Goal: Information Seeking & Learning: Learn about a topic

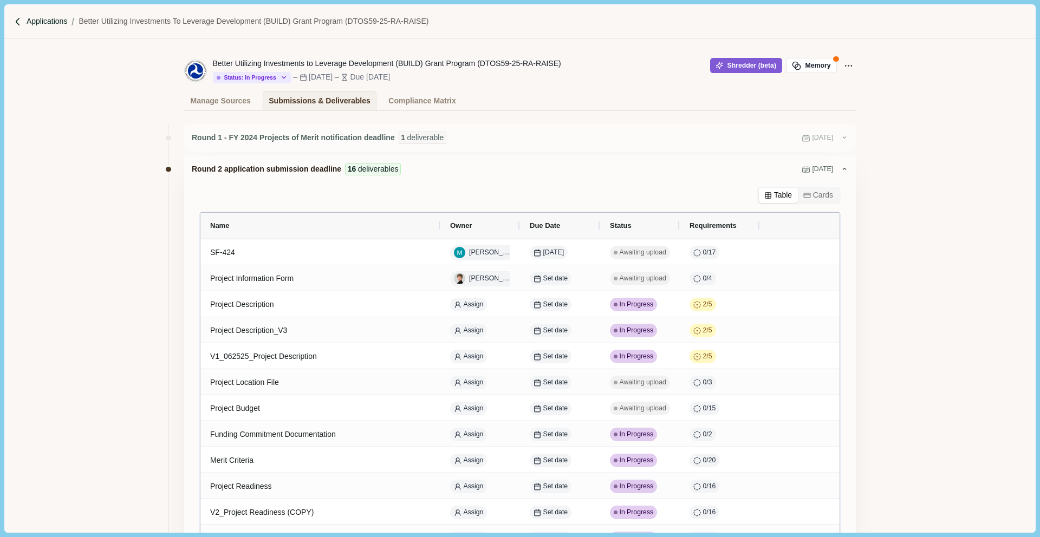
click at [46, 19] on p "Applications" at bounding box center [47, 21] width 41 height 11
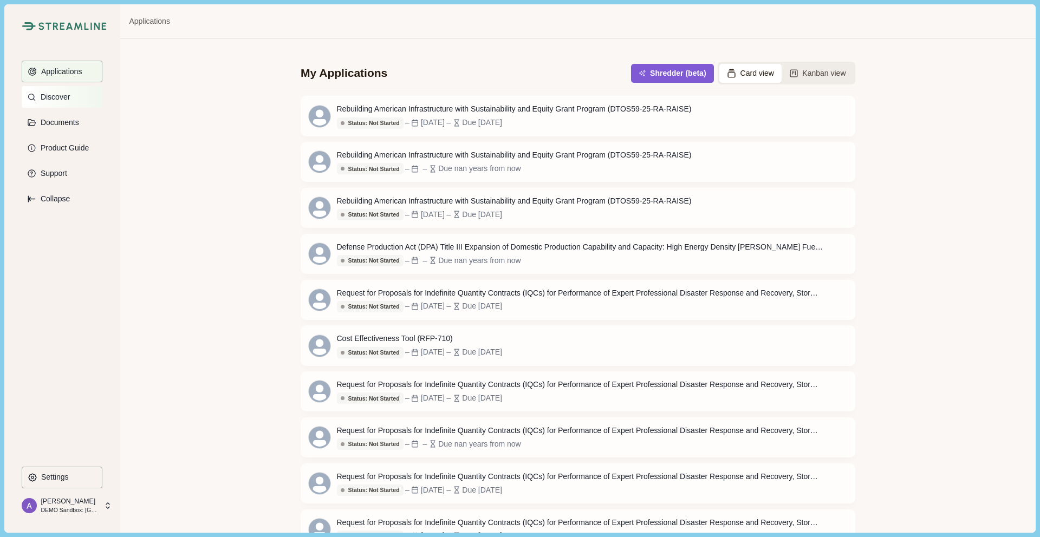
click at [61, 94] on p "Discover" at bounding box center [53, 97] width 33 height 9
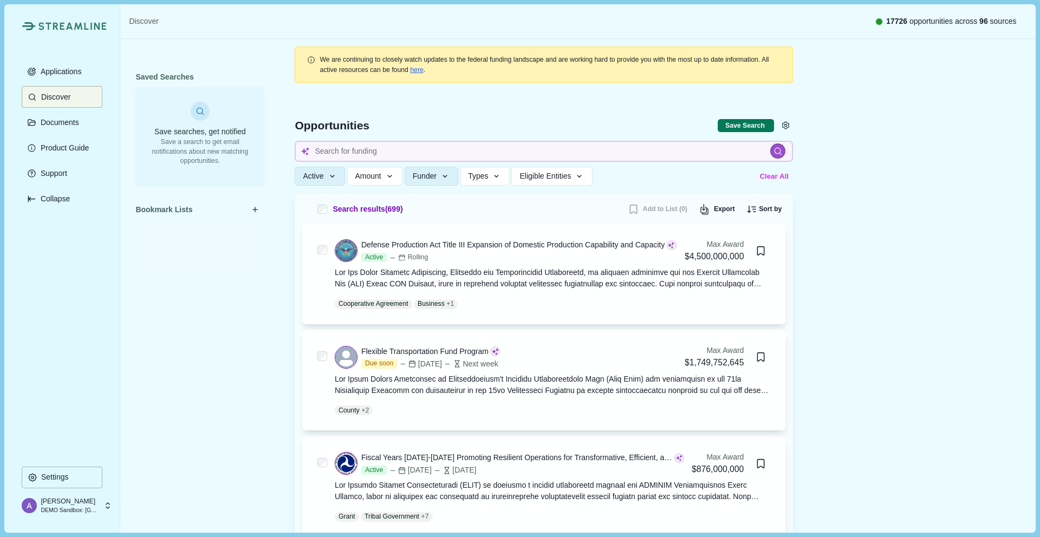
click at [779, 177] on button "Clear All" at bounding box center [774, 176] width 36 height 18
